Goal: Check status: Check status

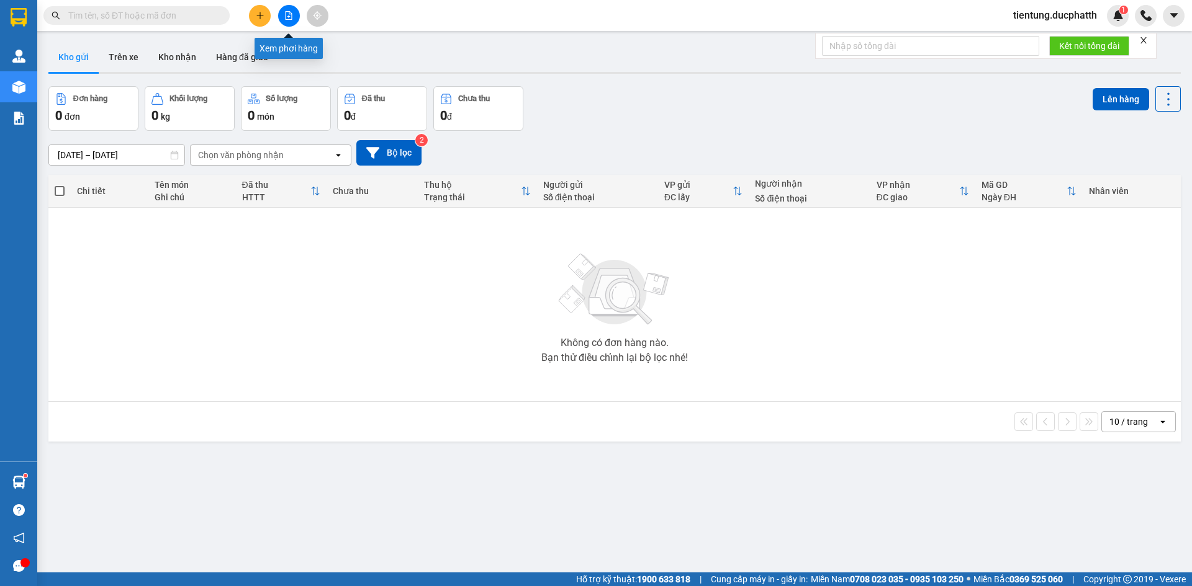
click at [281, 15] on button at bounding box center [289, 16] width 22 height 22
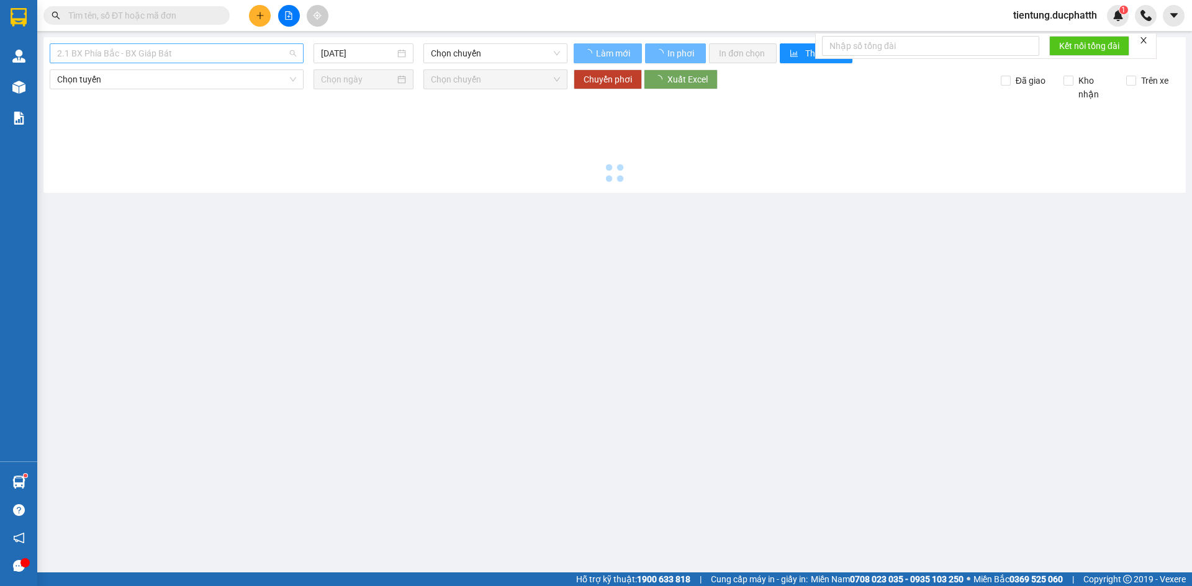
click at [198, 51] on span "2.1 BX Phía Bắc - BX Giáp Bát" at bounding box center [176, 53] width 239 height 19
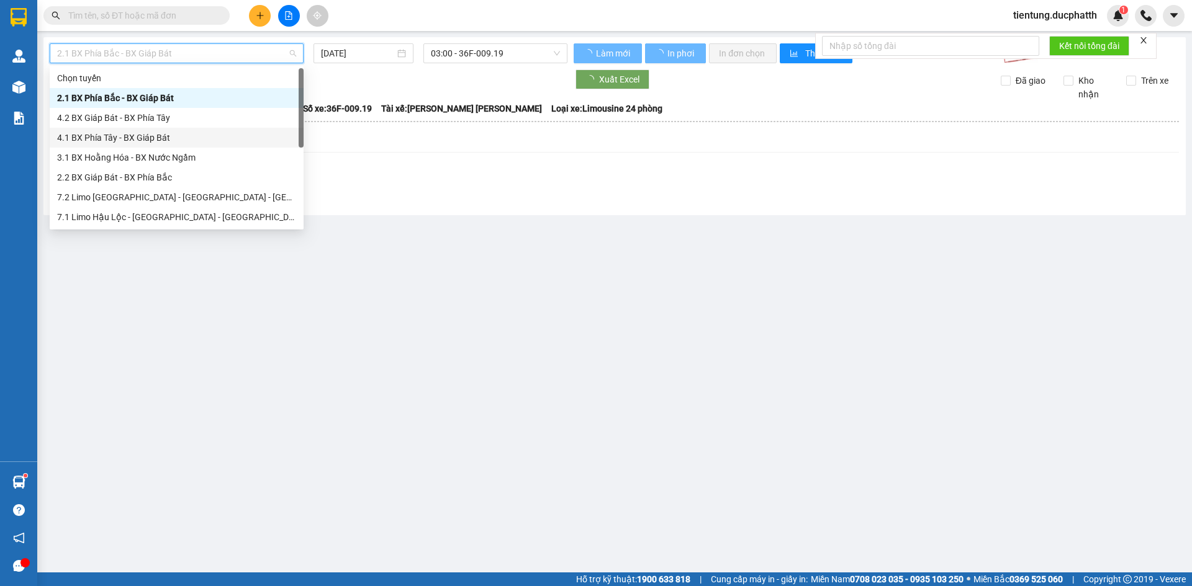
scroll to position [139, 0]
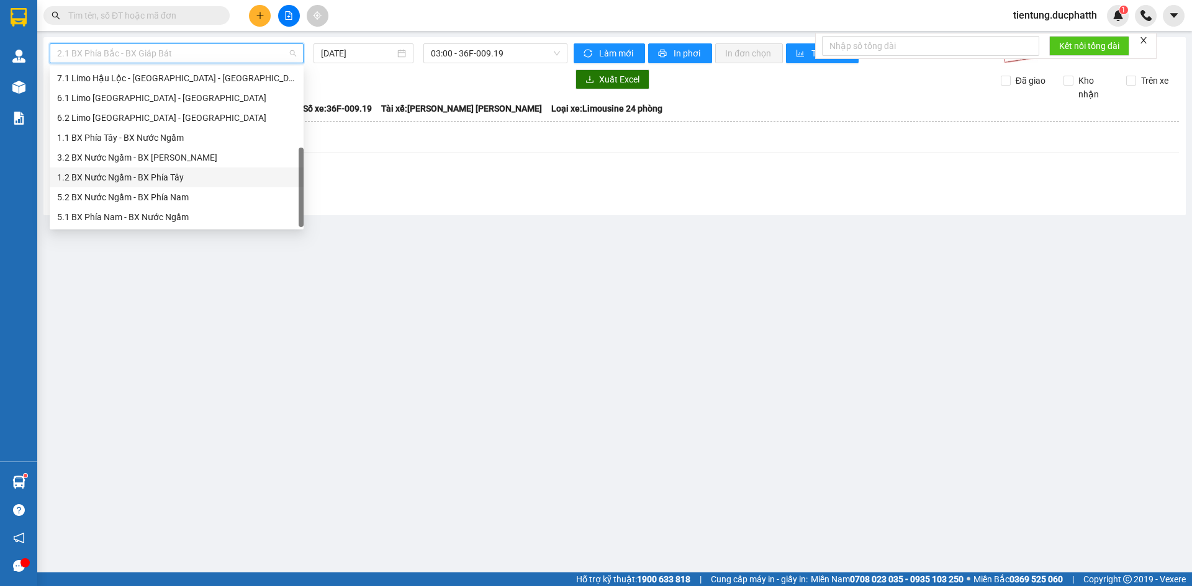
click at [173, 179] on div "1.2 BX Nước Ngầm - BX Phía Tây" at bounding box center [176, 178] width 239 height 14
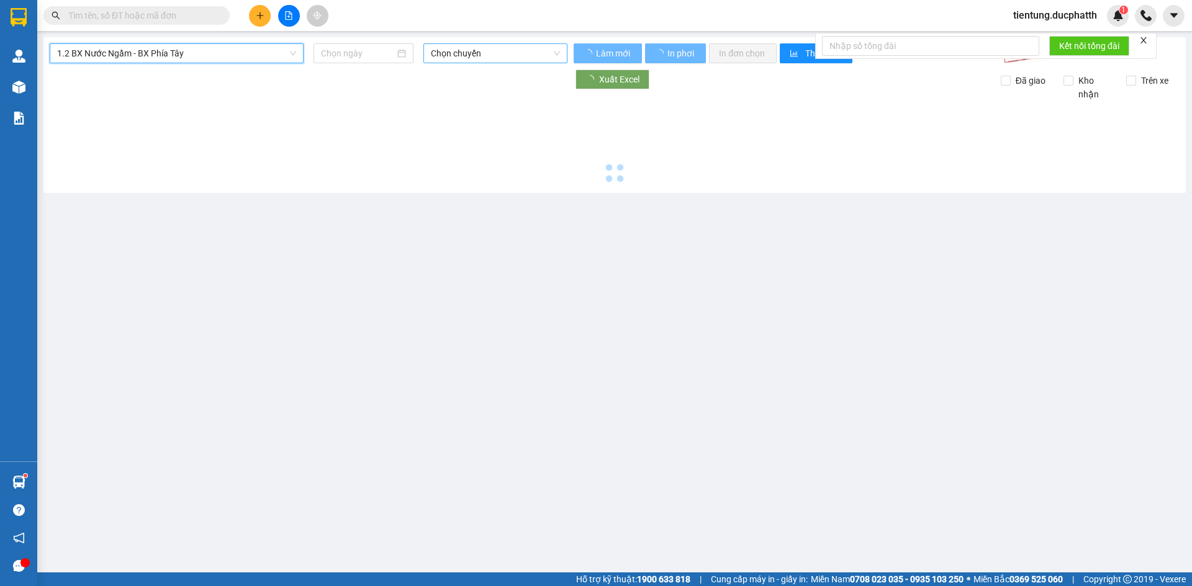
type input "[DATE]"
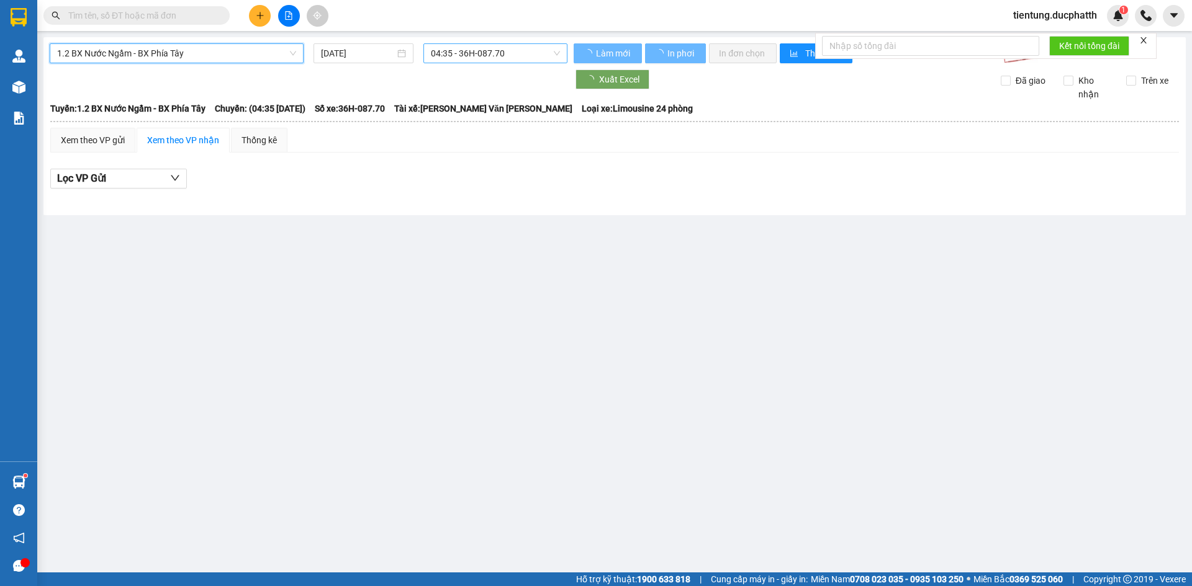
click at [456, 56] on span "04:35 - 36H-087.70" at bounding box center [495, 53] width 129 height 19
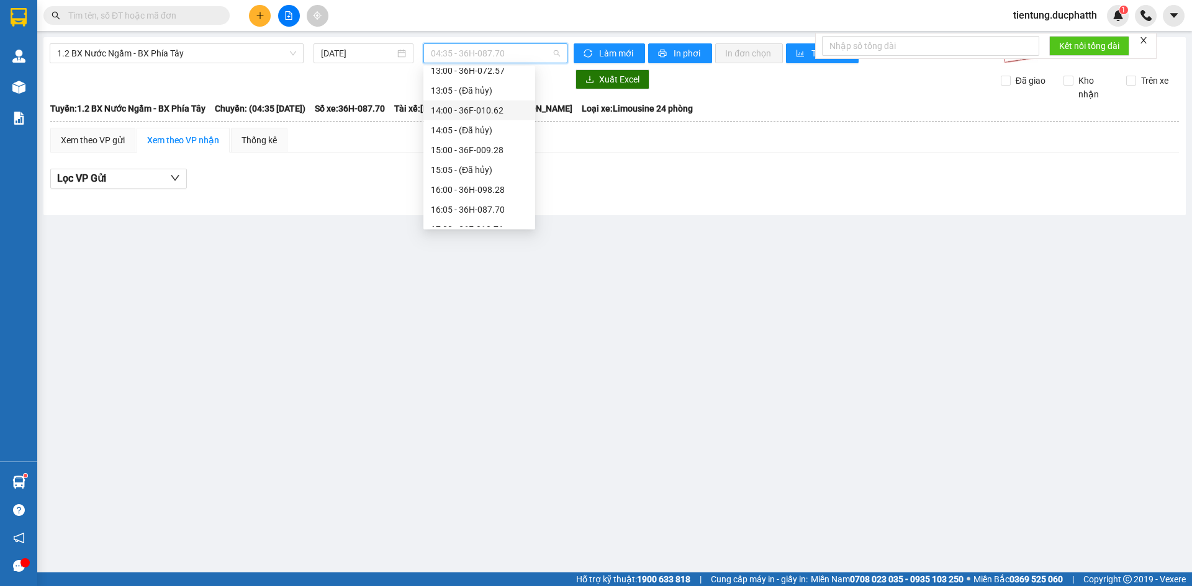
scroll to position [124, 0]
click at [481, 79] on div "10:00 - 36H-026.66" at bounding box center [479, 73] width 97 height 14
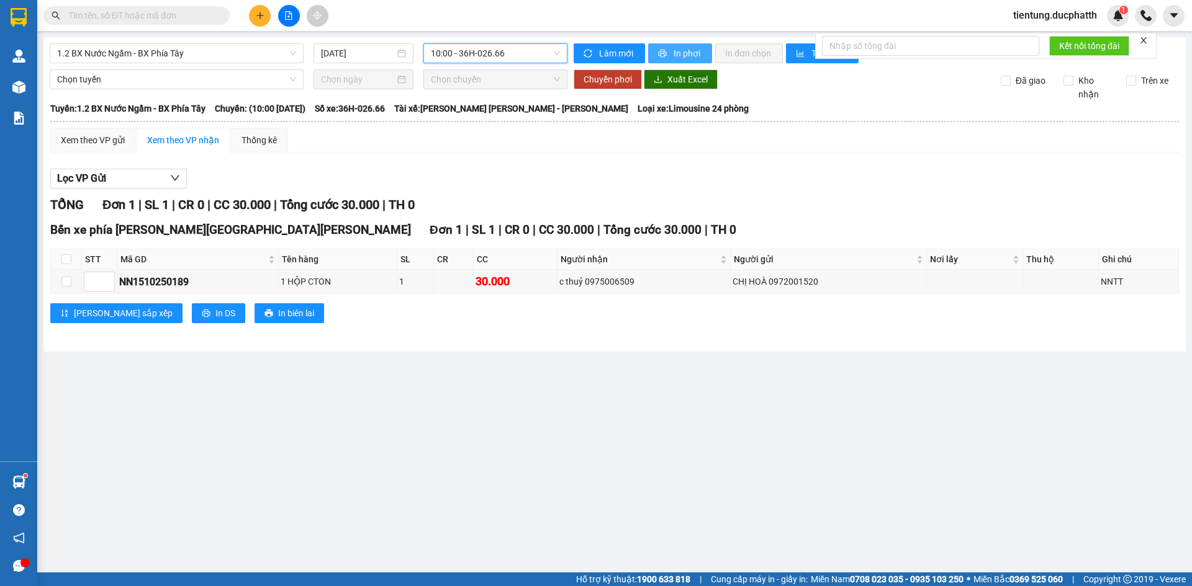
click at [665, 57] on icon "printer" at bounding box center [662, 53] width 9 height 9
drag, startPoint x: 1152, startPoint y: 567, endPoint x: 1130, endPoint y: 559, distance: 23.4
click at [1150, 567] on main "1.2 BX Nước Ngầm - BX Phía Tây 15/10/2025 10:00 - 36H-026.66 Làm mới In phơi In…" at bounding box center [596, 286] width 1192 height 573
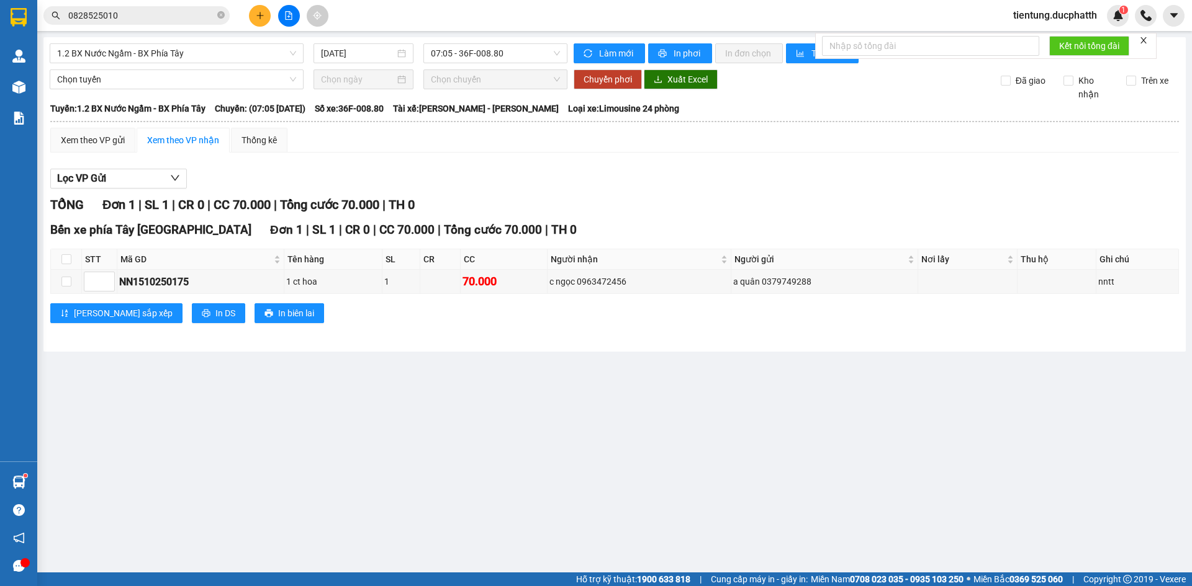
click at [753, 199] on div "TỔNG Đơn 1 | SL 1 | CR 0 | CC 70.000 | Tổng cước 70.000 | TH 0" at bounding box center [614, 204] width 1128 height 19
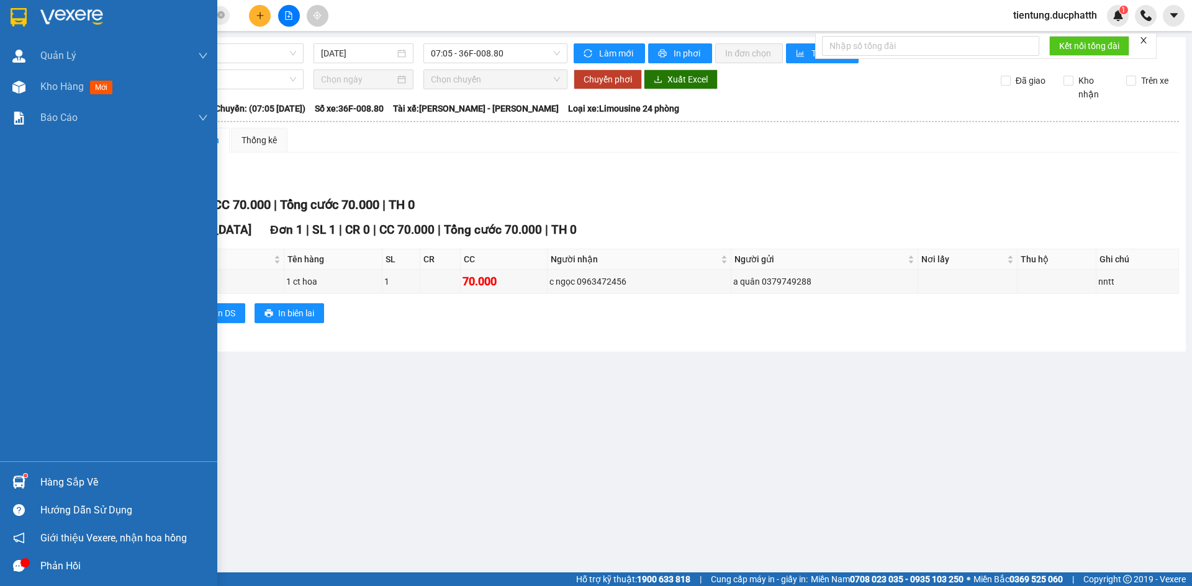
click at [35, 481] on div "Hàng sắp về" at bounding box center [108, 483] width 217 height 28
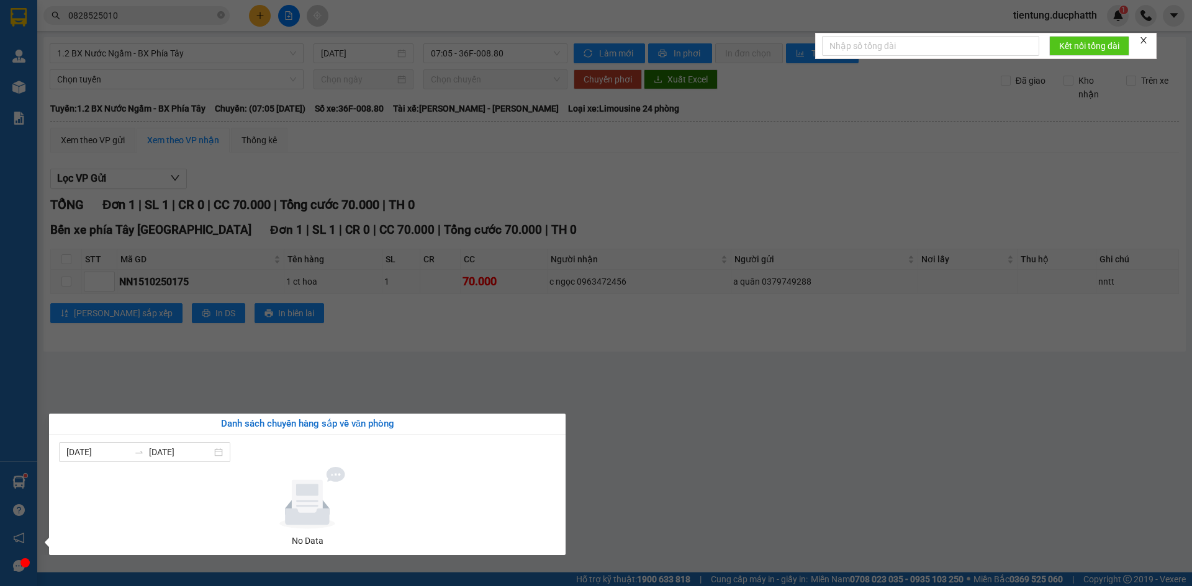
click at [644, 418] on section "Kết quả tìm kiếm ( 1 ) Bộ lọc Mã ĐH Trạng thái Món hàng Thu hộ Tổng cước Chưa c…" at bounding box center [596, 293] width 1192 height 586
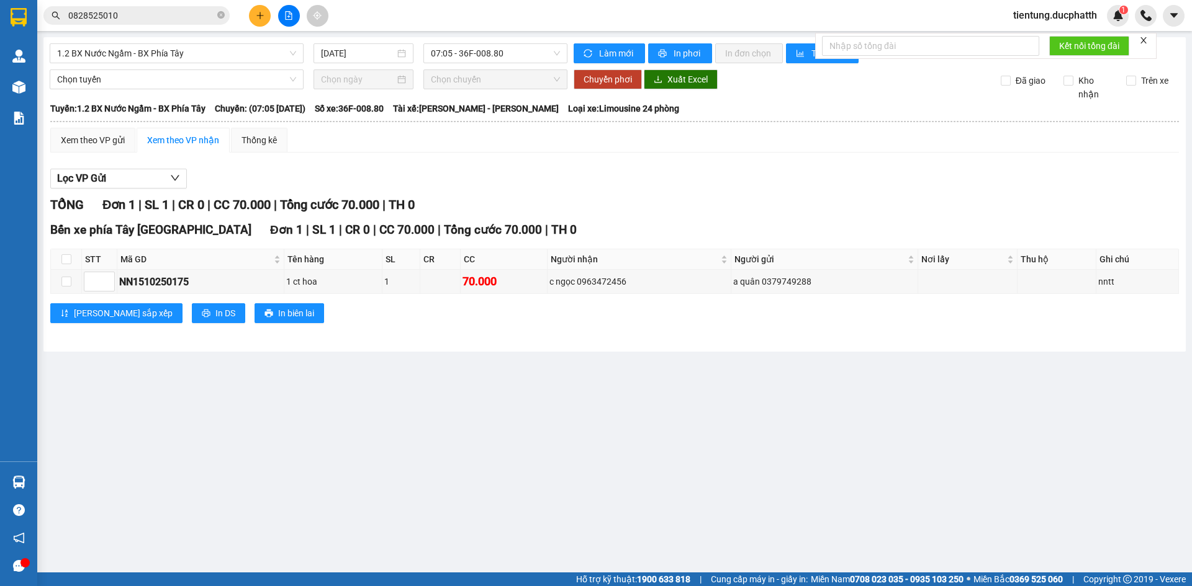
click at [613, 333] on div "TỔNG Đơn 1 | SL 1 | CR 0 | CC 70.000 | Tổng cước 70.000 | TH 0 Bến xe phía Tây …" at bounding box center [614, 266] width 1128 height 143
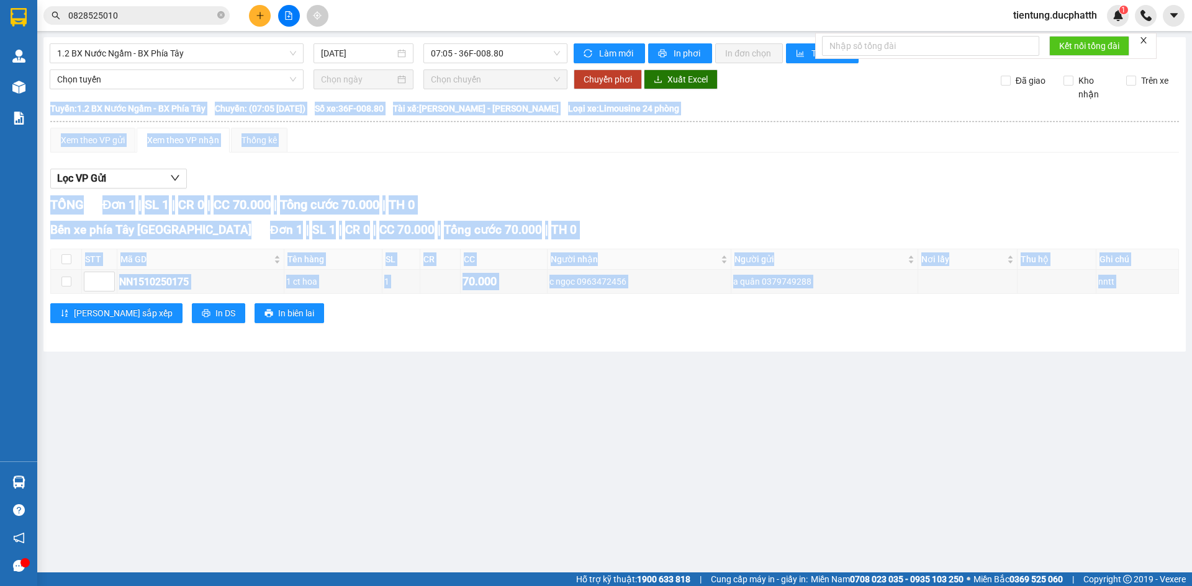
drag, startPoint x: 613, startPoint y: 333, endPoint x: 607, endPoint y: 339, distance: 8.3
click at [611, 335] on div "TỔNG Đơn 1 | SL 1 | CR 0 | CC 70.000 | Tổng cước 70.000 | TH 0 Bến xe phía Tây …" at bounding box center [614, 266] width 1128 height 143
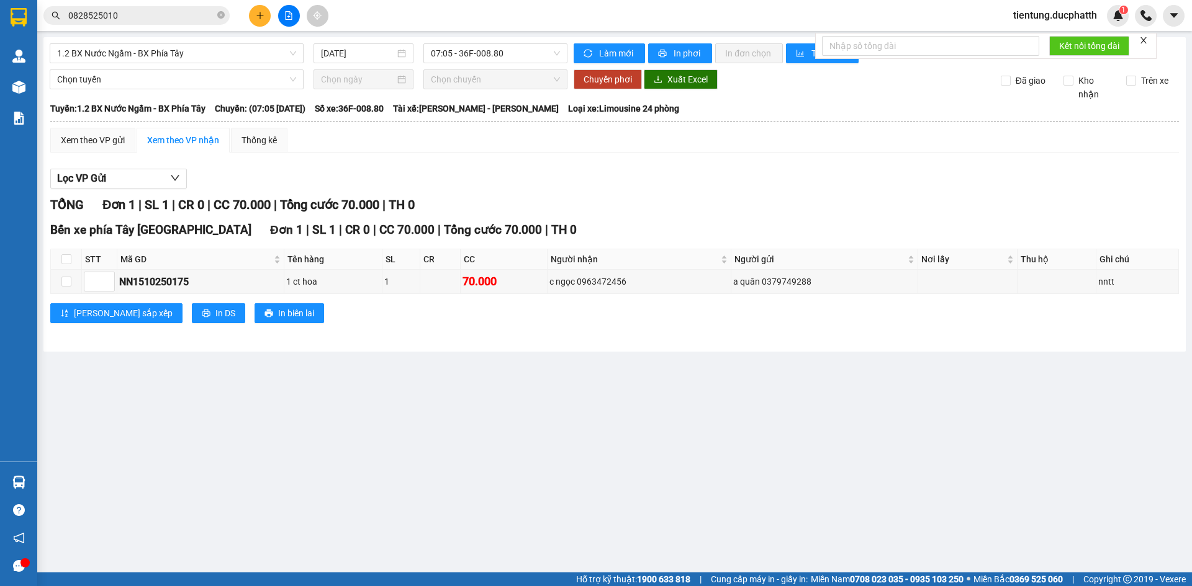
click at [565, 349] on div "1.2 BX Nước Ngầm - BX Phía Tây [DATE] 07:05 - 36F-008.80 Làm mới In phơi In đơn…" at bounding box center [614, 194] width 1142 height 315
